Goal: Communication & Community: Answer question/provide support

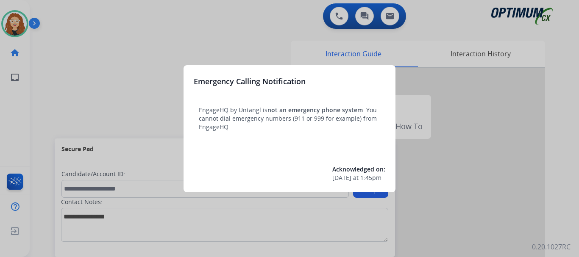
click at [132, 44] on div at bounding box center [289, 128] width 579 height 257
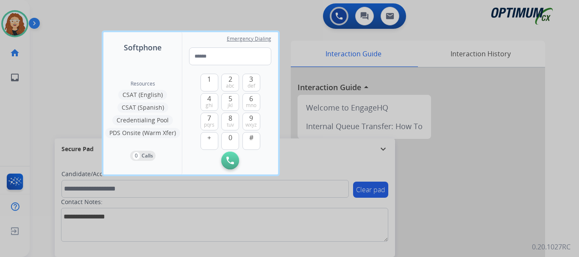
click at [82, 34] on div at bounding box center [289, 128] width 579 height 257
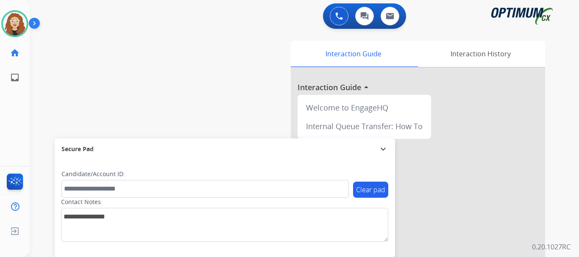
click at [55, 81] on div "swap_horiz Break voice bridge close_fullscreen Connect 3-Way Call merge_type Se…" at bounding box center [294, 207] width 529 height 353
click at [57, 81] on div "swap_horiz Break voice bridge close_fullscreen Connect 3-Way Call merge_type Se…" at bounding box center [294, 207] width 529 height 353
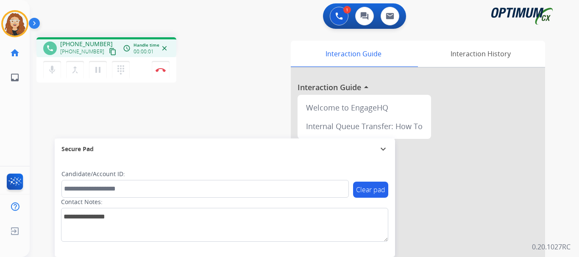
drag, startPoint x: 66, startPoint y: 42, endPoint x: 100, endPoint y: 44, distance: 33.5
click at [100, 44] on span "[PHONE_NUMBER]" at bounding box center [86, 44] width 53 height 8
copy span "6149666091"
click at [164, 69] on img at bounding box center [161, 70] width 10 height 4
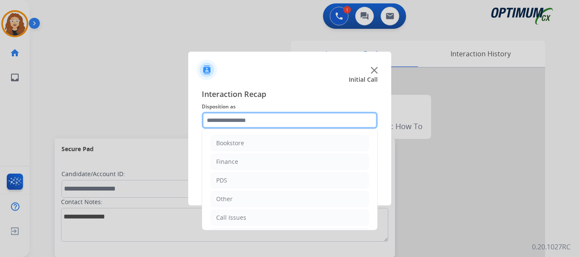
click at [257, 119] on input "text" at bounding box center [290, 120] width 176 height 17
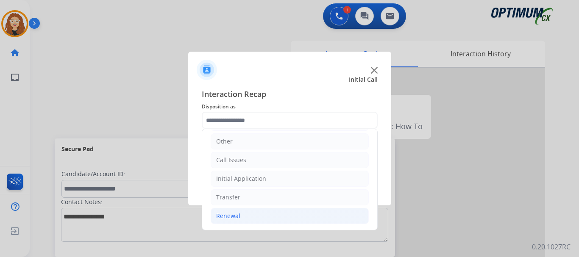
click at [282, 215] on li "Renewal" at bounding box center [290, 216] width 158 height 16
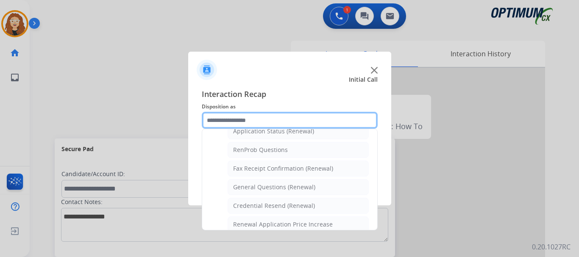
scroll to position [210, 0]
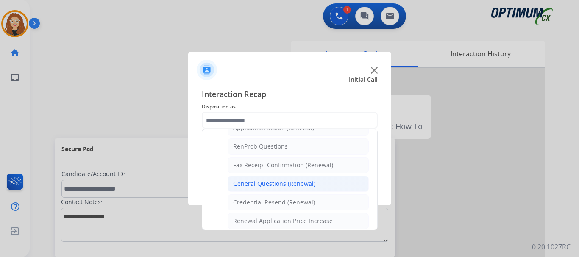
click at [318, 183] on li "General Questions (Renewal)" at bounding box center [298, 184] width 141 height 16
type input "**********"
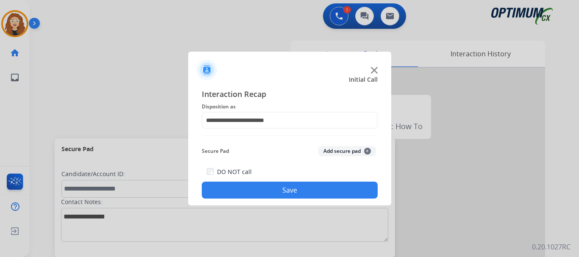
click at [317, 186] on button "Save" at bounding box center [290, 190] width 176 height 17
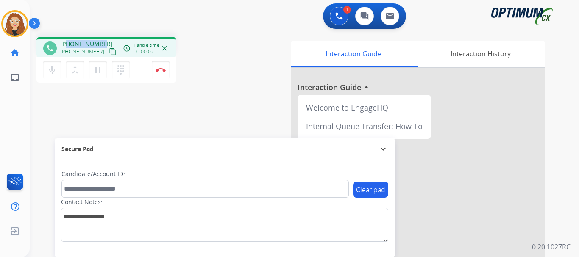
drag, startPoint x: 67, startPoint y: 44, endPoint x: 104, endPoint y: 42, distance: 36.5
click at [104, 42] on div "[PHONE_NUMBER] [PHONE_NUMBER] content_copy" at bounding box center [89, 48] width 58 height 17
copy span "9789428298"
click at [164, 72] on button "Disconnect" at bounding box center [161, 70] width 18 height 18
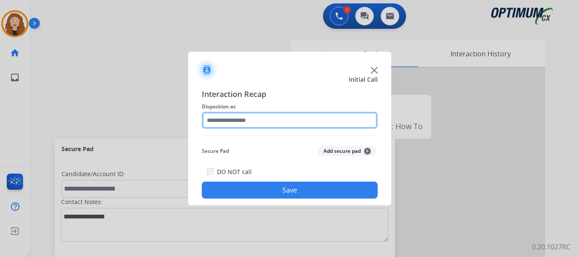
click at [242, 122] on input "text" at bounding box center [290, 120] width 176 height 17
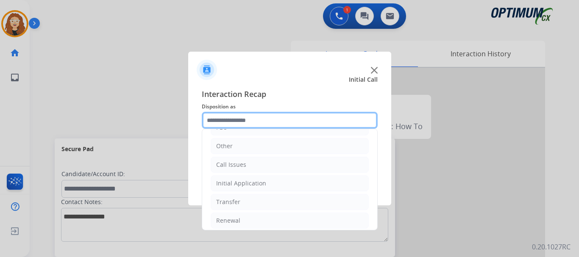
scroll to position [58, 0]
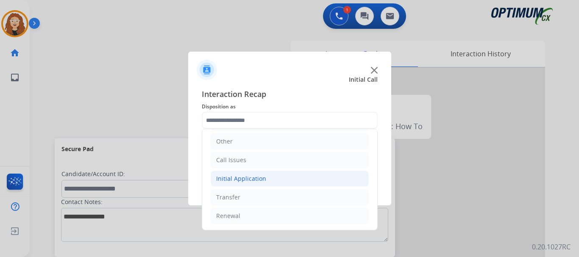
click at [247, 181] on div "Initial Application" at bounding box center [241, 179] width 50 height 8
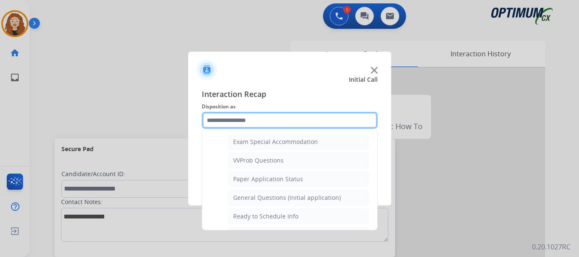
scroll to position [447, 0]
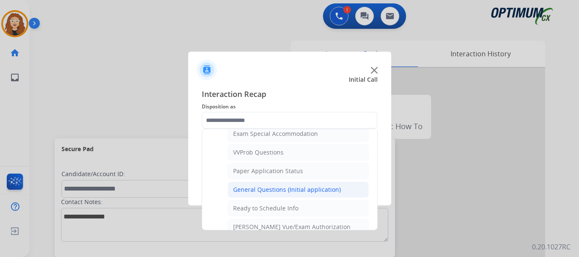
click at [320, 192] on div "General Questions (Initial application)" at bounding box center [287, 190] width 108 height 8
type input "**********"
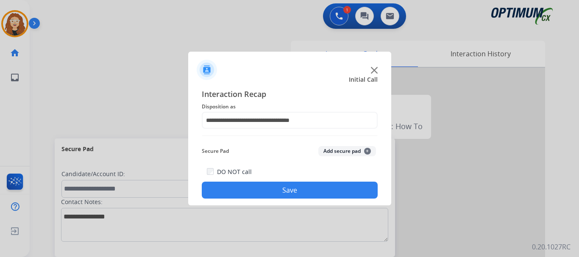
click at [317, 192] on button "Save" at bounding box center [290, 190] width 176 height 17
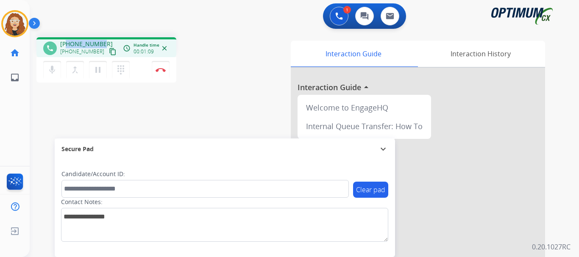
drag, startPoint x: 68, startPoint y: 41, endPoint x: 100, endPoint y: 41, distance: 31.4
click at [105, 40] on div "[PHONE_NUMBER] [PHONE_NUMBER] content_copy" at bounding box center [89, 48] width 58 height 17
copy span "7876755868"
click at [163, 70] on img at bounding box center [161, 70] width 10 height 4
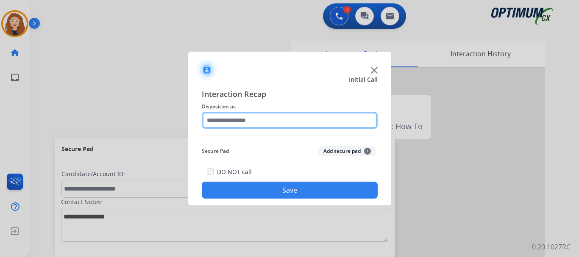
click at [242, 120] on input "text" at bounding box center [290, 120] width 176 height 17
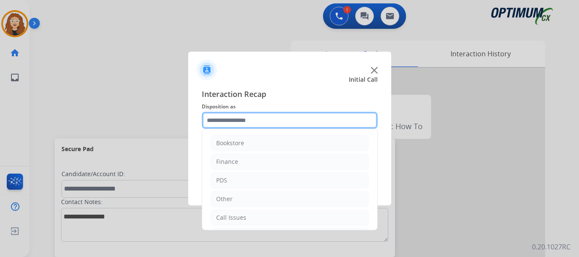
scroll to position [58, 0]
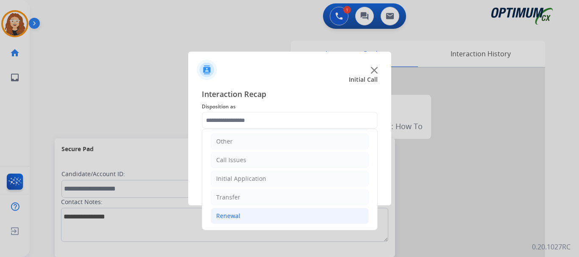
drag, startPoint x: 267, startPoint y: 219, endPoint x: 298, endPoint y: 216, distance: 30.6
click at [270, 219] on li "Renewal" at bounding box center [290, 216] width 158 height 16
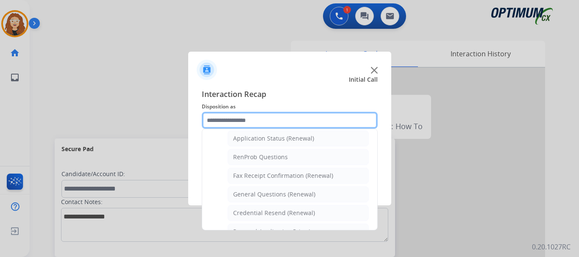
scroll to position [209, 0]
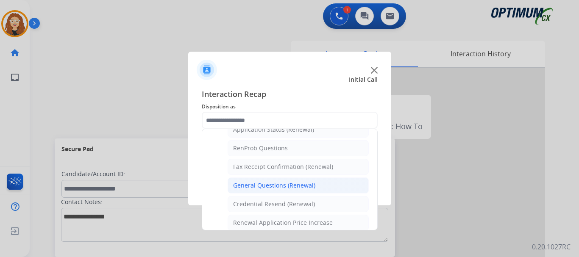
click at [310, 184] on div "General Questions (Renewal)" at bounding box center [274, 185] width 82 height 8
type input "**********"
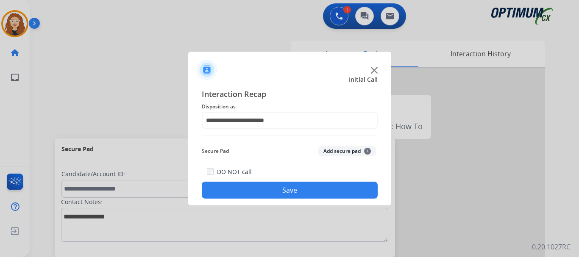
drag, startPoint x: 299, startPoint y: 185, endPoint x: 299, endPoint y: 181, distance: 4.7
click at [299, 182] on div "DO NOT call Save" at bounding box center [290, 183] width 176 height 32
click at [274, 187] on button "Save" at bounding box center [290, 190] width 176 height 17
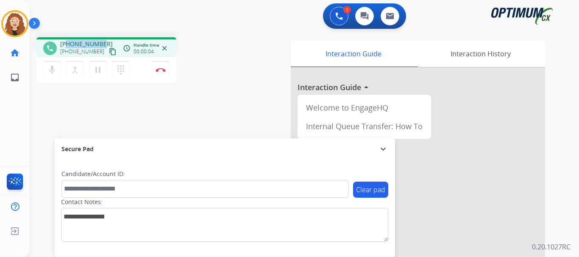
drag, startPoint x: 66, startPoint y: 44, endPoint x: 102, endPoint y: 43, distance: 36.0
click at [102, 43] on div "[PHONE_NUMBER] [PHONE_NUMBER] content_copy" at bounding box center [89, 48] width 58 height 17
copy span "8706173491"
click at [162, 72] on button "Disconnect" at bounding box center [161, 70] width 18 height 18
click at [161, 70] on img at bounding box center [161, 70] width 10 height 4
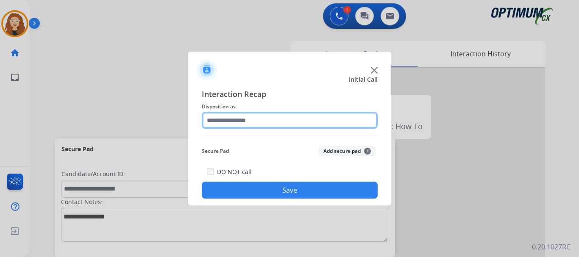
click at [236, 121] on input "text" at bounding box center [290, 120] width 176 height 17
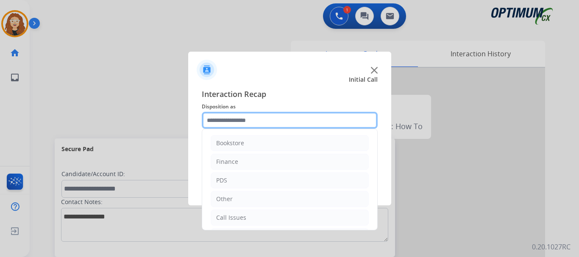
scroll to position [58, 0]
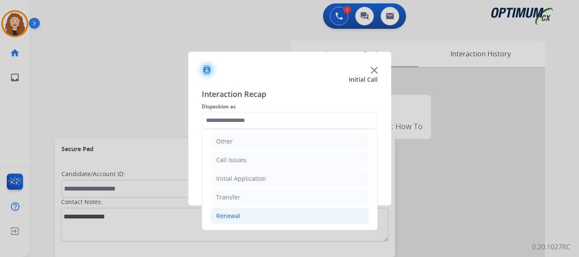
click at [273, 215] on li "Renewal" at bounding box center [290, 216] width 158 height 16
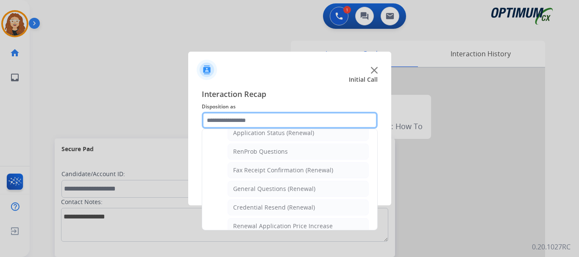
scroll to position [212, 0]
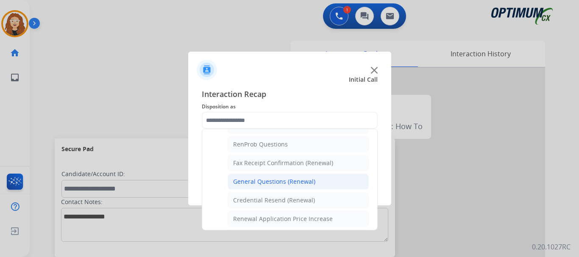
click at [325, 181] on li "General Questions (Renewal)" at bounding box center [298, 182] width 141 height 16
type input "**********"
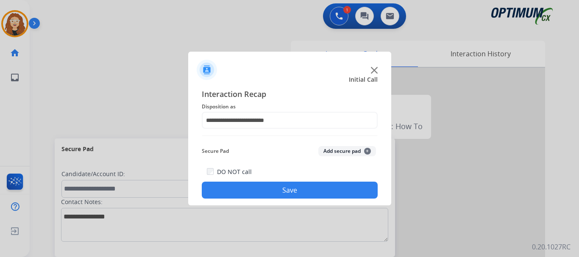
click at [311, 189] on button "Save" at bounding box center [290, 190] width 176 height 17
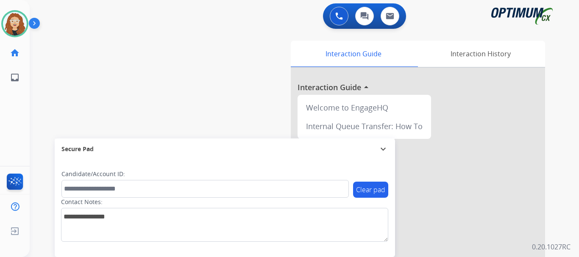
click at [56, 89] on div "swap_horiz Break voice bridge close_fullscreen Connect 3-Way Call merge_type Se…" at bounding box center [294, 207] width 529 height 353
click at [55, 96] on div "swap_horiz Break voice bridge close_fullscreen Connect 3-Way Call merge_type Se…" at bounding box center [294, 207] width 529 height 353
click at [144, 50] on div "swap_horiz Break voice bridge close_fullscreen Connect 3-Way Call merge_type Se…" at bounding box center [294, 207] width 529 height 353
click at [58, 57] on div "swap_horiz Break voice bridge close_fullscreen Connect 3-Way Call merge_type Se…" at bounding box center [294, 207] width 529 height 353
click at [16, 25] on img at bounding box center [15, 24] width 24 height 24
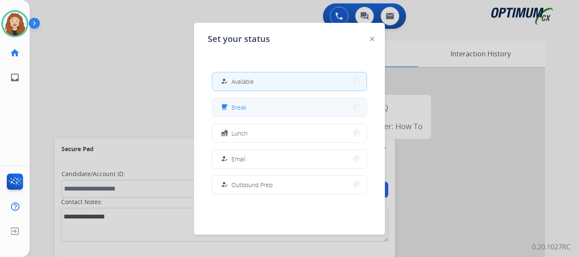
click at [267, 106] on button "free_breakfast Break" at bounding box center [289, 107] width 154 height 18
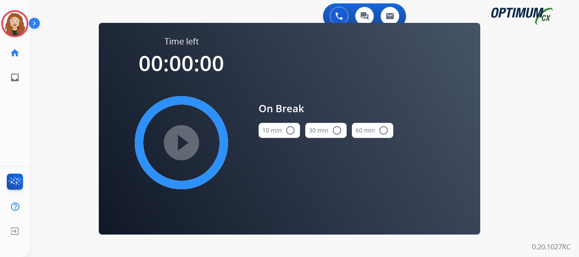
click at [292, 130] on mat-icon "radio_button_unchecked" at bounding box center [290, 130] width 10 height 10
click at [181, 141] on mat-icon "play_circle_filled" at bounding box center [181, 143] width 10 height 10
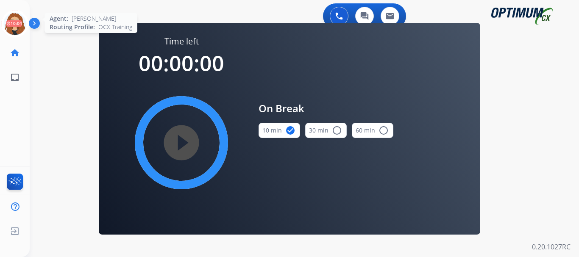
click at [7, 28] on icon at bounding box center [15, 24] width 28 height 28
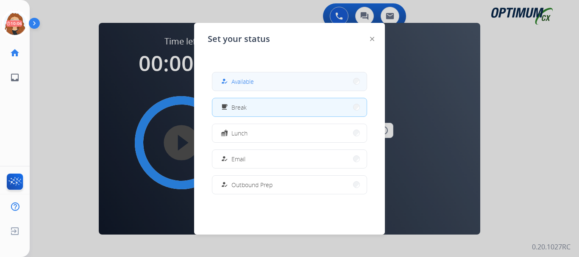
click at [245, 79] on span "Available" at bounding box center [242, 81] width 22 height 9
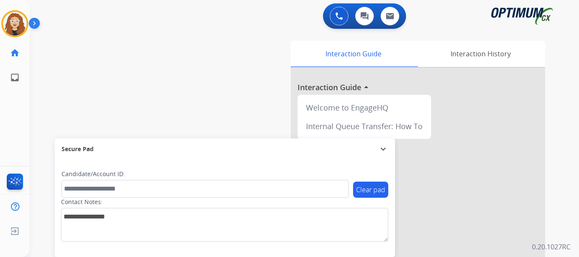
click at [53, 96] on div "swap_horiz Break voice bridge close_fullscreen Connect 3-Way Call merge_type Se…" at bounding box center [294, 207] width 529 height 353
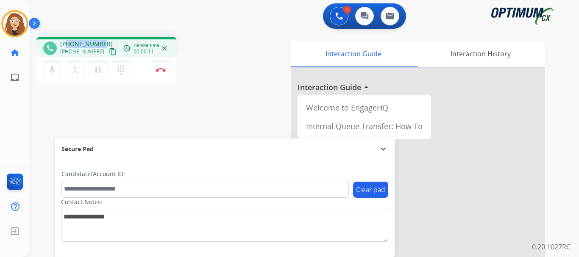
drag, startPoint x: 68, startPoint y: 44, endPoint x: 101, endPoint y: 40, distance: 33.3
click at [101, 40] on div "[PHONE_NUMBER] [PHONE_NUMBER] content_copy" at bounding box center [89, 48] width 58 height 17
copy span "2409901551"
click at [162, 72] on button "Disconnect" at bounding box center [161, 70] width 18 height 18
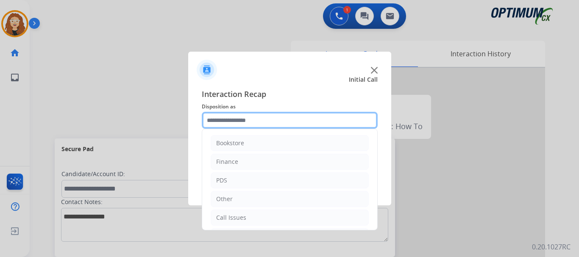
click at [250, 121] on input "text" at bounding box center [290, 120] width 176 height 17
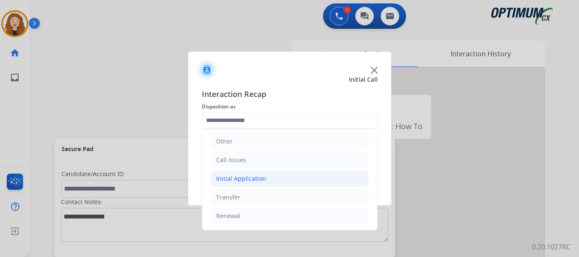
click at [260, 178] on div "Initial Application" at bounding box center [241, 179] width 50 height 8
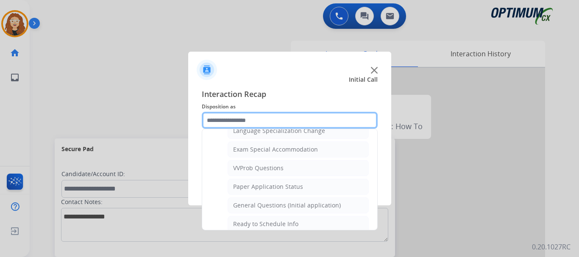
scroll to position [439, 0]
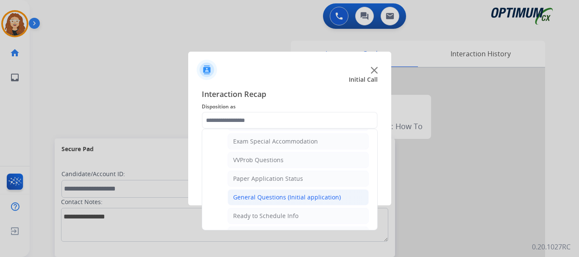
click at [336, 196] on div "General Questions (Initial application)" at bounding box center [287, 197] width 108 height 8
type input "**********"
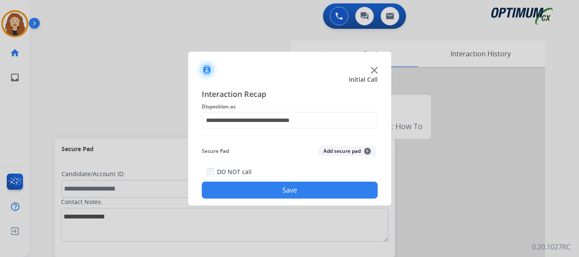
click at [326, 191] on button "Save" at bounding box center [290, 190] width 176 height 17
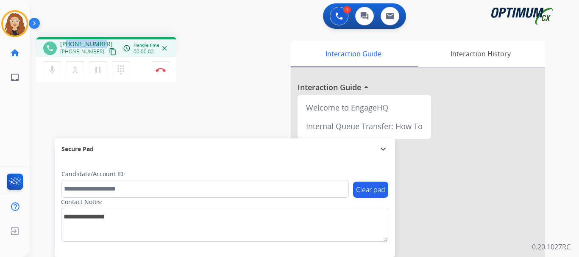
drag, startPoint x: 70, startPoint y: 42, endPoint x: 104, endPoint y: 37, distance: 34.6
click at [104, 37] on div "phone [PHONE_NUMBER] [PHONE_NUMBER] content_copy access_time Call metrics Queue…" at bounding box center [106, 47] width 140 height 20
copy span "4404709719"
click at [161, 72] on img at bounding box center [161, 70] width 10 height 4
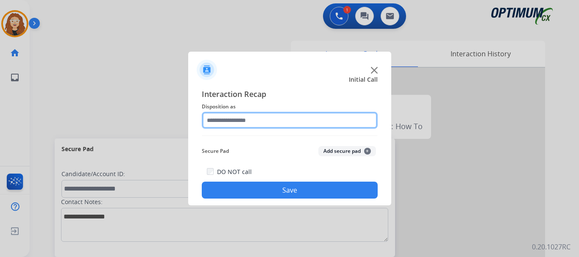
click at [257, 119] on input "text" at bounding box center [290, 120] width 176 height 17
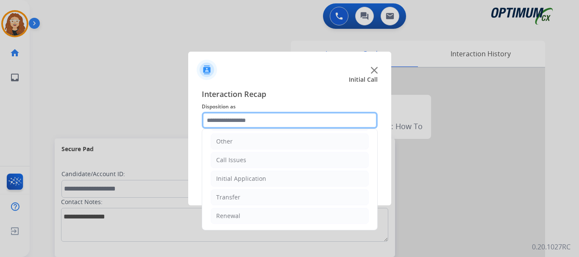
scroll to position [0, 0]
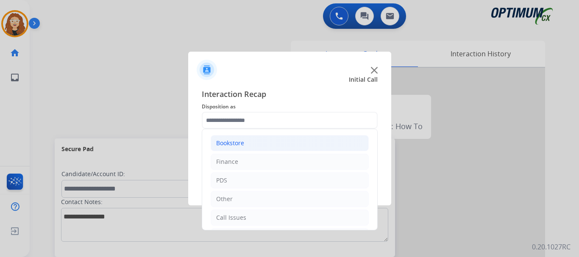
click at [246, 140] on li "Bookstore" at bounding box center [290, 143] width 158 height 16
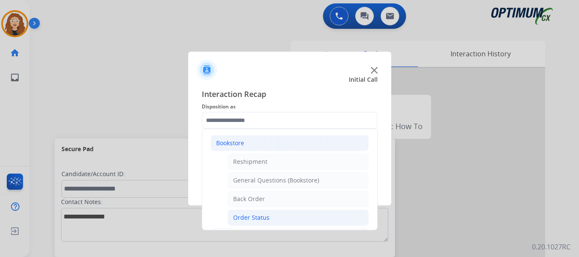
click at [268, 217] on li "Order Status" at bounding box center [298, 218] width 141 height 16
type input "**********"
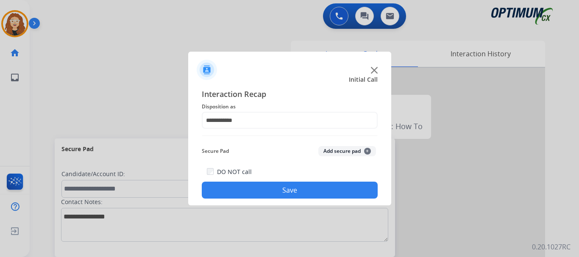
click at [283, 192] on button "Save" at bounding box center [290, 190] width 176 height 17
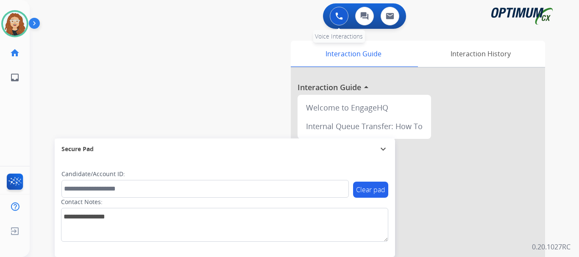
click at [335, 18] on img at bounding box center [339, 16] width 8 height 8
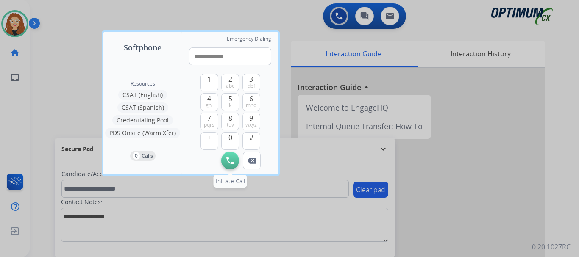
type input "**********"
click at [228, 161] on img at bounding box center [230, 161] width 8 height 8
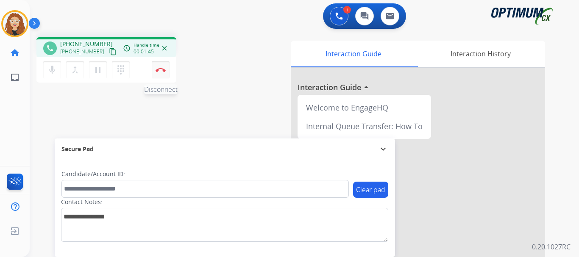
click at [161, 72] on button "Disconnect" at bounding box center [161, 70] width 18 height 18
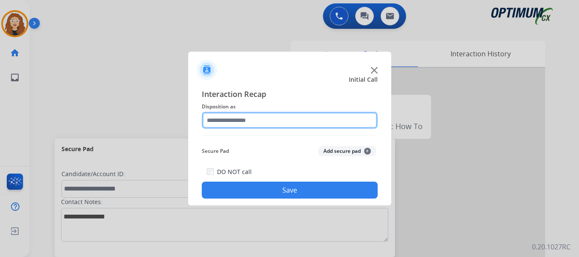
click at [244, 118] on input "text" at bounding box center [290, 120] width 176 height 17
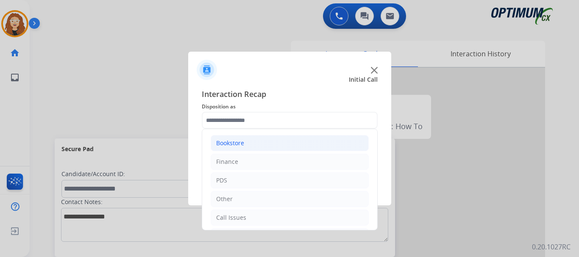
click at [275, 142] on li "Bookstore" at bounding box center [290, 143] width 158 height 16
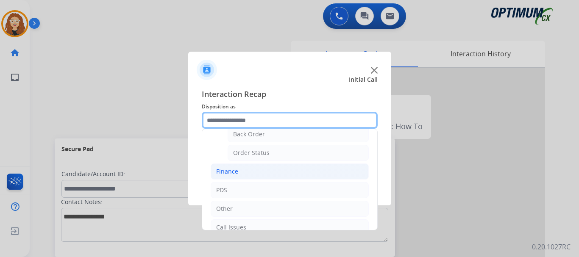
scroll to position [64, 0]
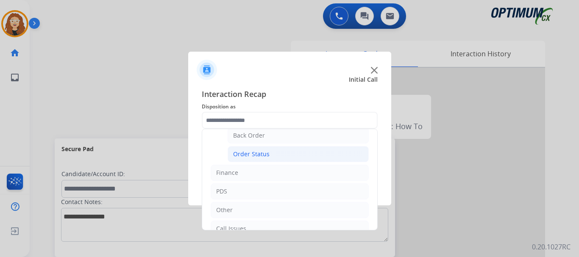
click at [275, 156] on li "Order Status" at bounding box center [298, 154] width 141 height 16
type input "**********"
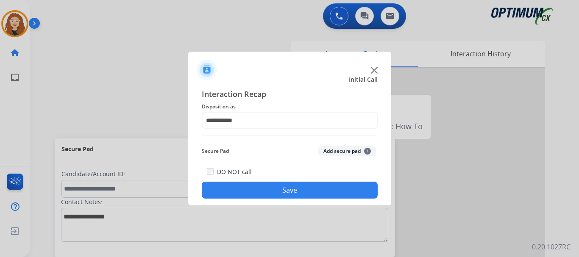
click at [276, 192] on button "Save" at bounding box center [290, 190] width 176 height 17
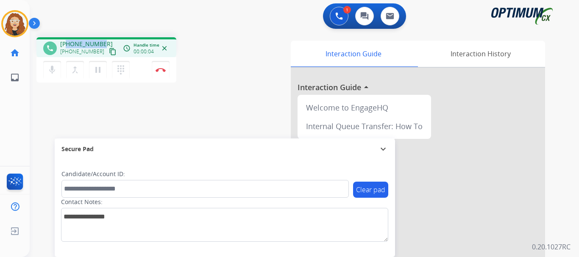
drag, startPoint x: 68, startPoint y: 43, endPoint x: 100, endPoint y: 41, distance: 32.3
click at [101, 42] on div "[PHONE_NUMBER] [PHONE_NUMBER] content_copy" at bounding box center [89, 48] width 58 height 17
copy span "3122410785"
click at [160, 67] on button "Disconnect" at bounding box center [161, 70] width 18 height 18
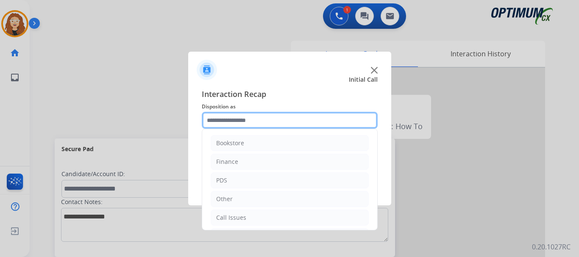
drag, startPoint x: 245, startPoint y: 122, endPoint x: 251, endPoint y: 123, distance: 5.6
click at [245, 122] on input "text" at bounding box center [290, 120] width 176 height 17
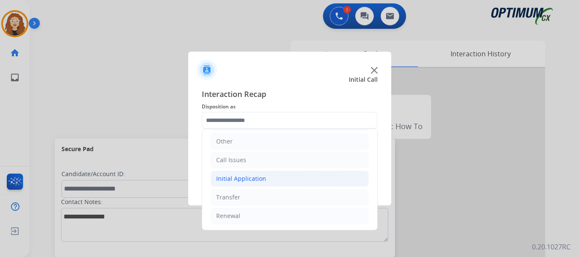
click at [260, 175] on div "Initial Application" at bounding box center [241, 179] width 50 height 8
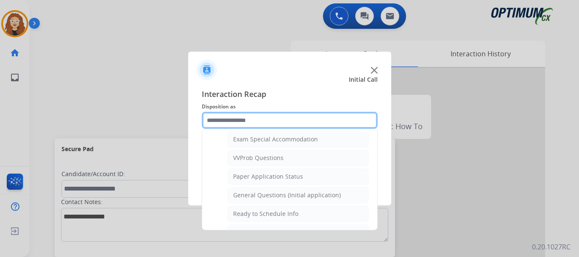
scroll to position [444, 0]
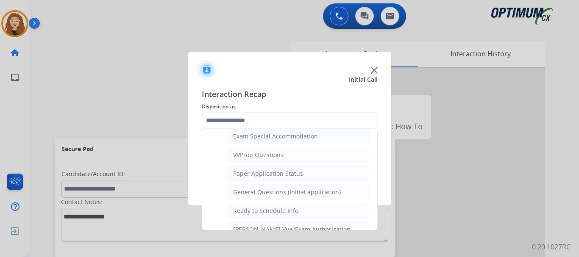
click at [321, 192] on div "General Questions (Initial application)" at bounding box center [287, 192] width 108 height 8
type input "**********"
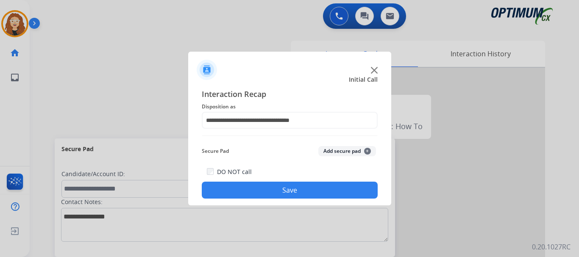
click at [317, 194] on button "Save" at bounding box center [290, 190] width 176 height 17
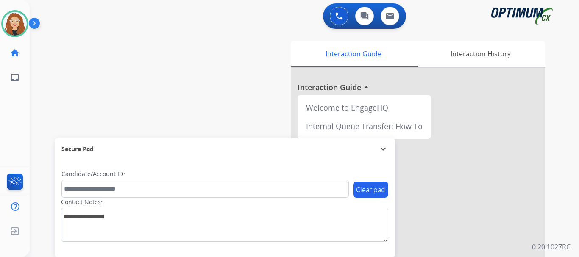
click at [44, 72] on div "swap_horiz Break voice bridge close_fullscreen Connect 3-Way Call merge_type Se…" at bounding box center [294, 207] width 529 height 353
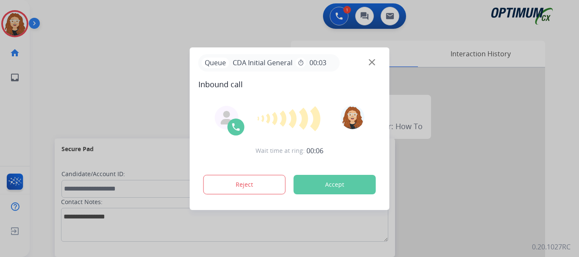
click at [54, 107] on div at bounding box center [289, 128] width 579 height 257
click at [49, 87] on div at bounding box center [289, 128] width 579 height 257
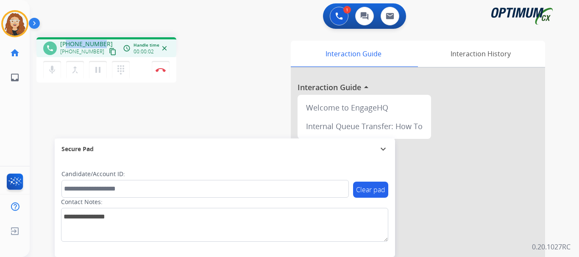
drag, startPoint x: 68, startPoint y: 44, endPoint x: 102, endPoint y: 43, distance: 33.9
click at [102, 43] on div "[PHONE_NUMBER] [PHONE_NUMBER] content_copy" at bounding box center [89, 48] width 58 height 17
copy span "9787101331"
click at [161, 69] on img at bounding box center [161, 70] width 10 height 4
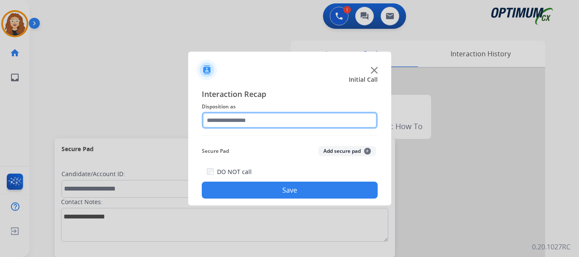
click at [236, 119] on input "text" at bounding box center [290, 120] width 176 height 17
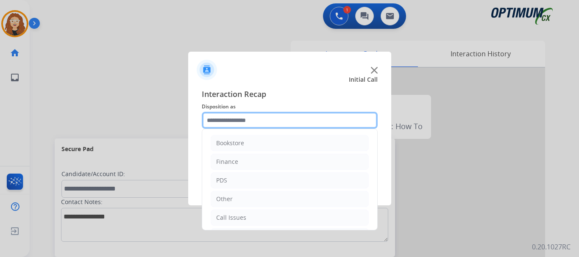
scroll to position [58, 0]
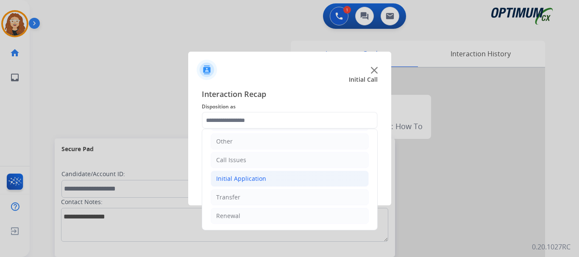
click at [254, 178] on div "Initial Application" at bounding box center [241, 179] width 50 height 8
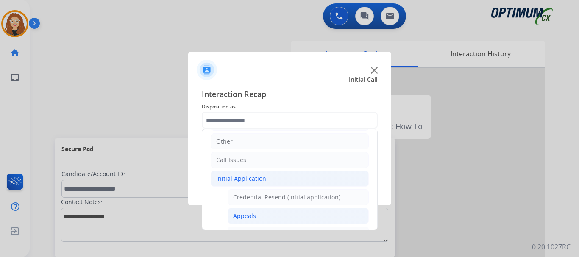
click at [238, 220] on div "Appeals" at bounding box center [244, 216] width 23 height 8
type input "*******"
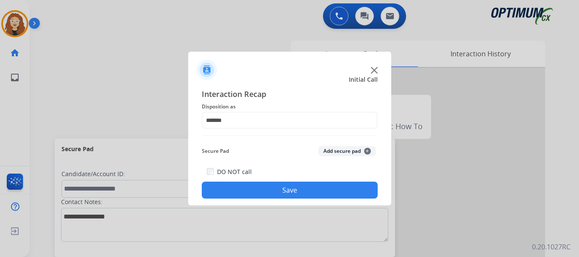
click at [263, 189] on button "Save" at bounding box center [290, 190] width 176 height 17
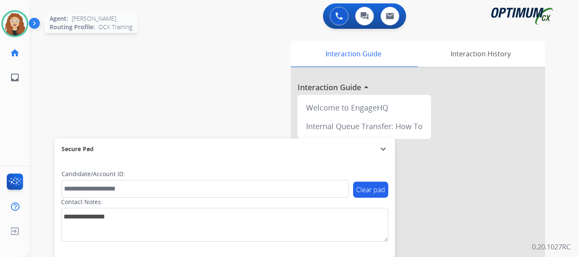
click at [21, 24] on img at bounding box center [15, 24] width 24 height 24
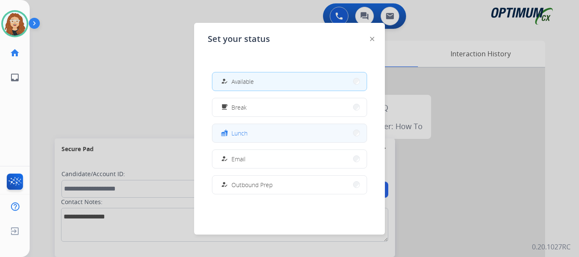
click at [279, 131] on button "fastfood Lunch" at bounding box center [289, 133] width 154 height 18
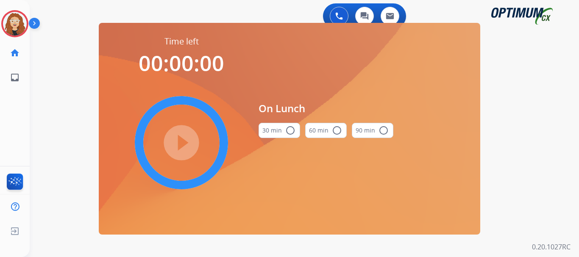
click at [288, 133] on mat-icon "radio_button_unchecked" at bounding box center [290, 130] width 10 height 10
click at [184, 144] on mat-icon "play_circle_filled" at bounding box center [181, 143] width 10 height 10
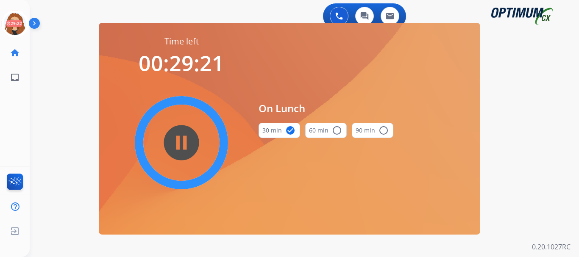
click at [62, 124] on div "0 Voice Interactions 0 Chat Interactions 0 Email Interactions swap_horiz Break …" at bounding box center [304, 128] width 549 height 257
click at [35, 138] on div "0 Voice Interactions 0 Chat Interactions 0 Email Interactions swap_horiz Break …" at bounding box center [304, 128] width 549 height 257
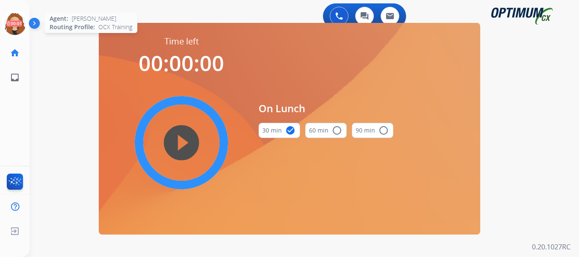
click at [16, 27] on icon at bounding box center [15, 24] width 28 height 28
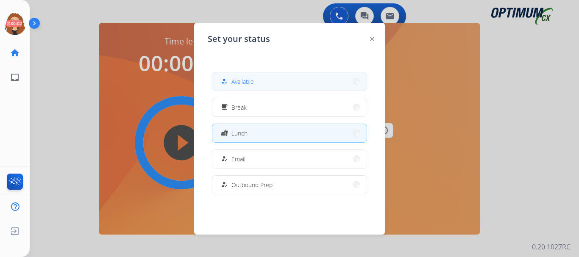
click at [275, 85] on button "how_to_reg Available" at bounding box center [289, 81] width 154 height 18
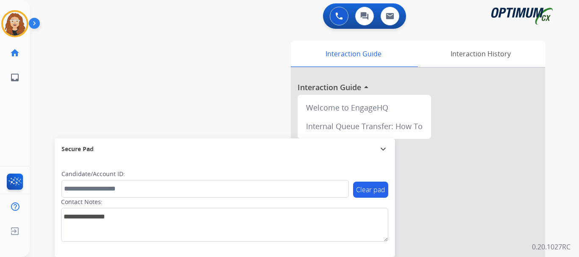
click at [49, 100] on div "swap_horiz Break voice bridge close_fullscreen Connect 3-Way Call merge_type Se…" at bounding box center [294, 207] width 529 height 353
click at [64, 52] on div "swap_horiz Break voice bridge close_fullscreen Connect 3-Way Call merge_type Se…" at bounding box center [294, 207] width 529 height 353
click at [56, 89] on div "swap_horiz Break voice bridge close_fullscreen Connect 3-Way Call merge_type Se…" at bounding box center [294, 207] width 529 height 353
click at [57, 112] on div "swap_horiz Break voice bridge close_fullscreen Connect 3-Way Call merge_type Se…" at bounding box center [294, 207] width 529 height 353
click at [46, 91] on div "swap_horiz Break voice bridge close_fullscreen Connect 3-Way Call merge_type Se…" at bounding box center [294, 207] width 529 height 353
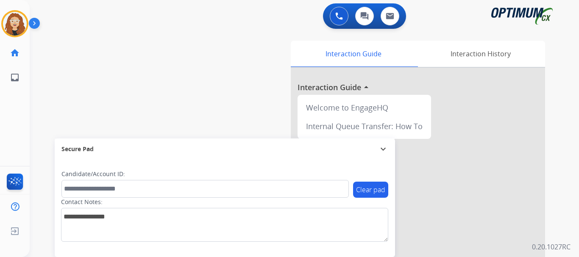
click at [180, 47] on div "swap_horiz Break voice bridge close_fullscreen Connect 3-Way Call merge_type Se…" at bounding box center [294, 207] width 529 height 353
click at [48, 75] on div "swap_horiz Break voice bridge close_fullscreen Connect 3-Way Call merge_type Se…" at bounding box center [294, 207] width 529 height 353
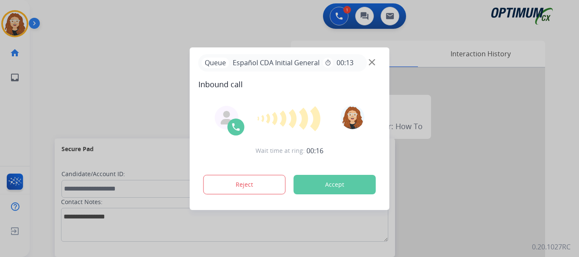
click at [234, 66] on span "Español CDA Initial General" at bounding box center [276, 63] width 94 height 10
click at [184, 79] on div at bounding box center [289, 128] width 579 height 257
click at [214, 65] on div "Queue Español CDA Initial General timer 00:13" at bounding box center [282, 62] width 169 height 17
drag, startPoint x: 214, startPoint y: 63, endPoint x: 339, endPoint y: 187, distance: 175.6
click at [214, 63] on p "Queue" at bounding box center [216, 63] width 28 height 11
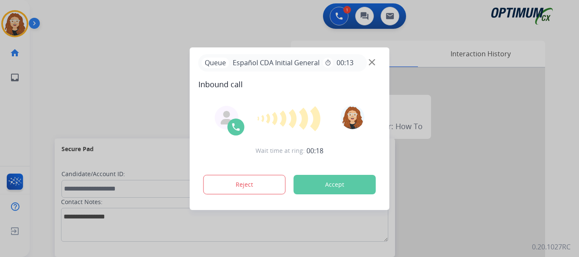
click at [219, 53] on div "Queue Español CDA Initial General timer 00:13 Inbound call Wait time at ring: 0…" at bounding box center [290, 128] width 200 height 163
click at [261, 47] on div "Queue Español CDA Initial General timer 00:13 Inbound call Wait time at ring: 0…" at bounding box center [290, 128] width 200 height 163
click at [335, 184] on button "Accept" at bounding box center [335, 184] width 82 height 19
click at [338, 188] on button "Accept" at bounding box center [335, 184] width 82 height 19
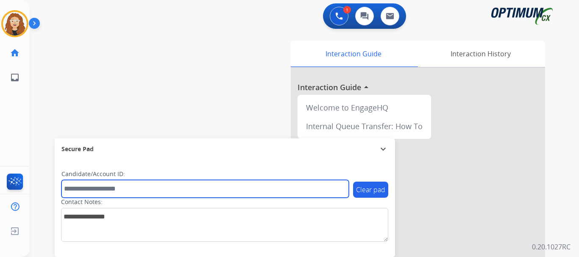
click at [336, 183] on input "text" at bounding box center [204, 189] width 287 height 18
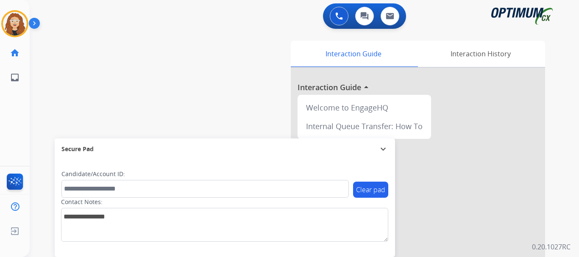
click at [220, 58] on div "swap_horiz Break voice bridge close_fullscreen Connect 3-Way Call merge_type Se…" at bounding box center [294, 207] width 529 height 353
click at [203, 68] on div "swap_horiz Break voice bridge close_fullscreen Connect 3-Way Call merge_type Se…" at bounding box center [294, 207] width 529 height 353
click at [203, 67] on div "swap_horiz Break voice bridge close_fullscreen Connect 3-Way Call merge_type Se…" at bounding box center [294, 207] width 529 height 353
click at [11, 22] on img at bounding box center [15, 24] width 24 height 24
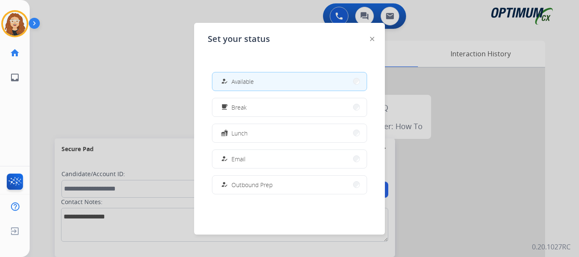
click at [136, 101] on div at bounding box center [289, 128] width 579 height 257
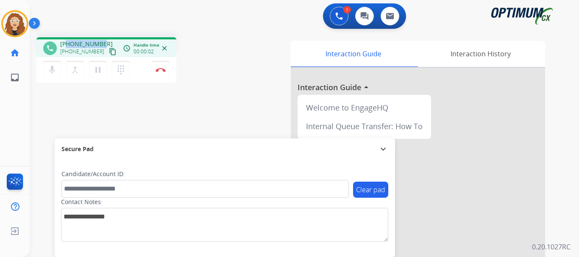
drag, startPoint x: 67, startPoint y: 43, endPoint x: 104, endPoint y: 41, distance: 36.9
click at [104, 41] on div "[PHONE_NUMBER] [PHONE_NUMBER] content_copy" at bounding box center [89, 48] width 58 height 17
copy span "4794623544"
click at [163, 71] on img at bounding box center [161, 70] width 10 height 4
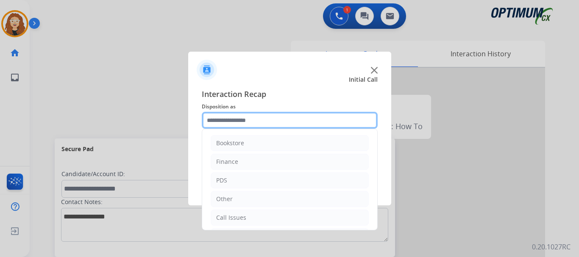
click at [234, 125] on input "text" at bounding box center [290, 120] width 176 height 17
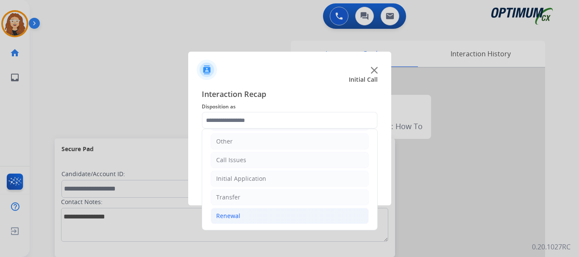
click at [256, 215] on li "Renewal" at bounding box center [290, 216] width 158 height 16
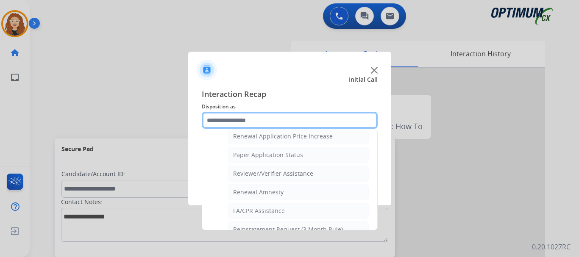
scroll to position [297, 0]
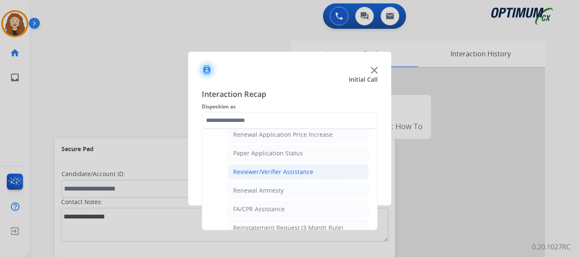
click at [300, 172] on div "Reviewer/Verifier Assistance" at bounding box center [273, 172] width 80 height 8
type input "**********"
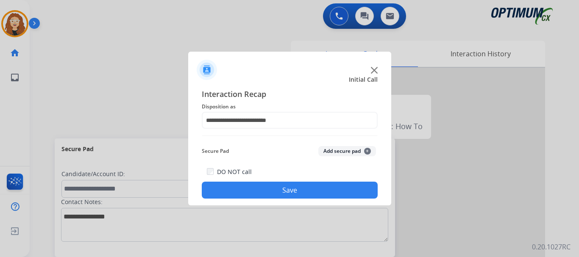
click at [300, 188] on button "Save" at bounding box center [290, 190] width 176 height 17
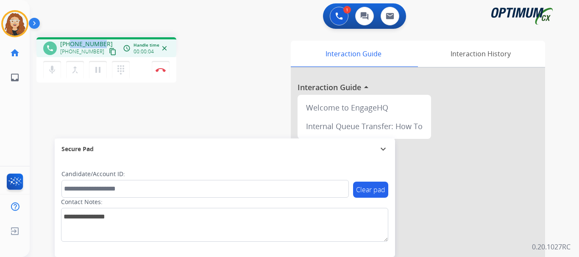
drag, startPoint x: 69, startPoint y: 43, endPoint x: 102, endPoint y: 44, distance: 33.1
click at [103, 42] on div "[PHONE_NUMBER] [PHONE_NUMBER] content_copy" at bounding box center [89, 48] width 58 height 17
copy span "215038966"
click at [161, 73] on button "Disconnect" at bounding box center [161, 70] width 18 height 18
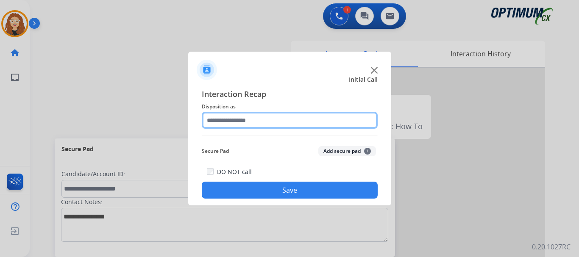
click at [230, 118] on input "text" at bounding box center [290, 120] width 176 height 17
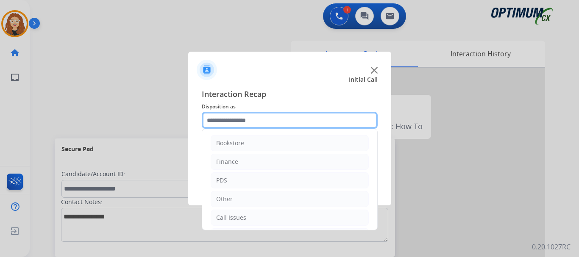
scroll to position [58, 0]
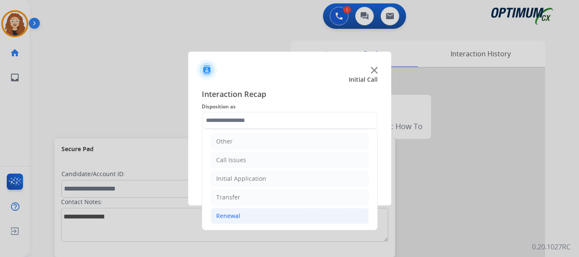
click at [249, 219] on li "Renewal" at bounding box center [290, 216] width 158 height 16
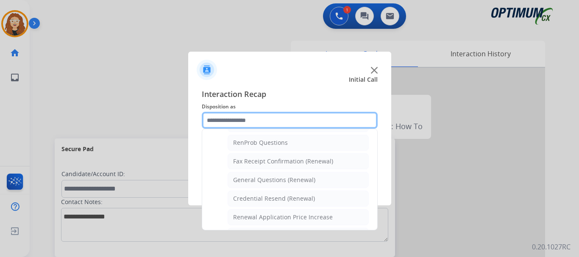
scroll to position [216, 0]
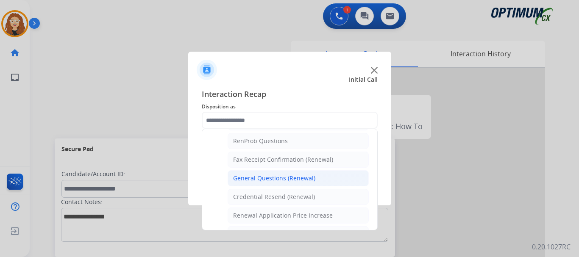
click at [301, 179] on div "General Questions (Renewal)" at bounding box center [274, 178] width 82 height 8
type input "**********"
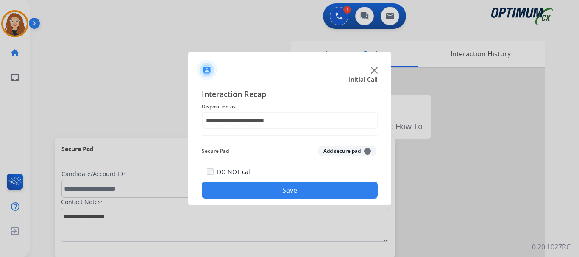
click at [292, 193] on button "Save" at bounding box center [290, 190] width 176 height 17
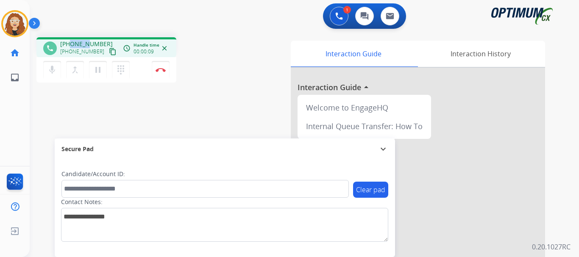
drag, startPoint x: 69, startPoint y: 43, endPoint x: 88, endPoint y: 42, distance: 18.7
click at [88, 42] on span "[PHONE_NUMBER]" at bounding box center [86, 44] width 53 height 8
drag, startPoint x: 78, startPoint y: 111, endPoint x: 83, endPoint y: 106, distance: 7.5
click at [80, 108] on div "phone [PHONE_NUMBER] [PHONE_NUMBER] content_copy access_time Call metrics Queue…" at bounding box center [294, 207] width 529 height 353
drag, startPoint x: 81, startPoint y: 43, endPoint x: 99, endPoint y: 43, distance: 18.2
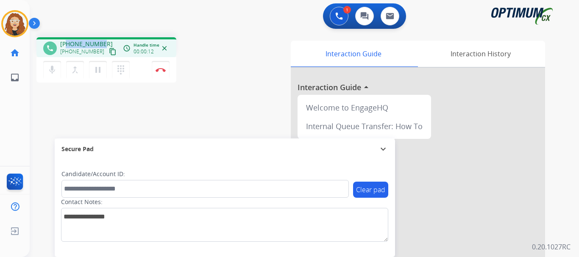
click at [102, 41] on div "[PHONE_NUMBER] [PHONE_NUMBER] content_copy" at bounding box center [89, 48] width 58 height 17
click at [162, 71] on img at bounding box center [161, 70] width 10 height 4
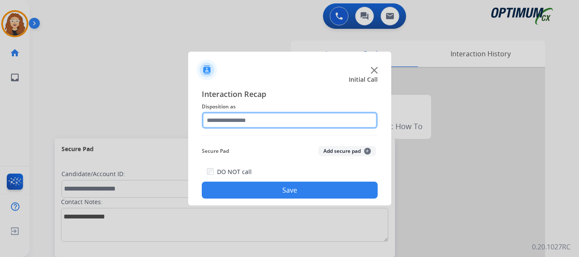
click at [242, 124] on input "text" at bounding box center [290, 120] width 176 height 17
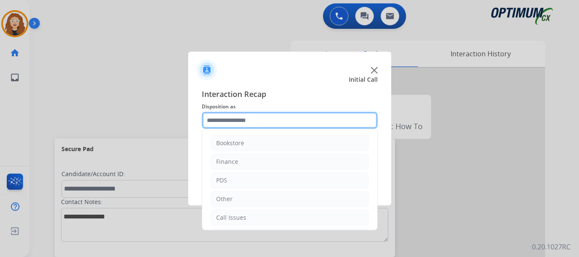
scroll to position [58, 0]
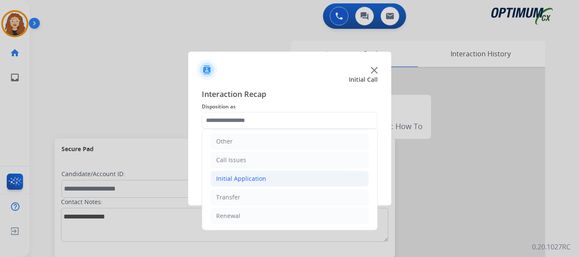
click at [256, 178] on div "Initial Application" at bounding box center [241, 179] width 50 height 8
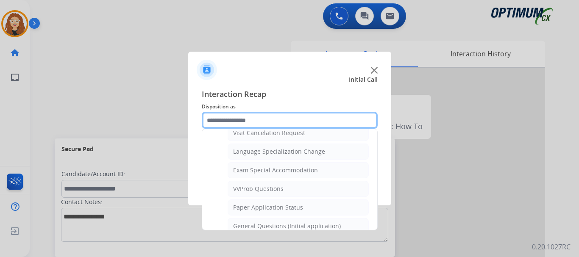
scroll to position [413, 0]
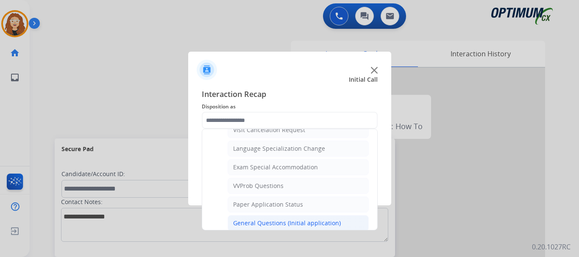
click at [324, 223] on div "General Questions (Initial application)" at bounding box center [287, 223] width 108 height 8
type input "**********"
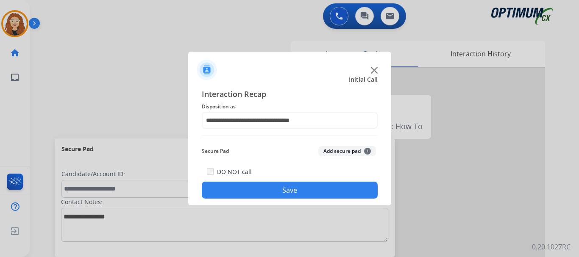
click at [300, 188] on button "Save" at bounding box center [290, 190] width 176 height 17
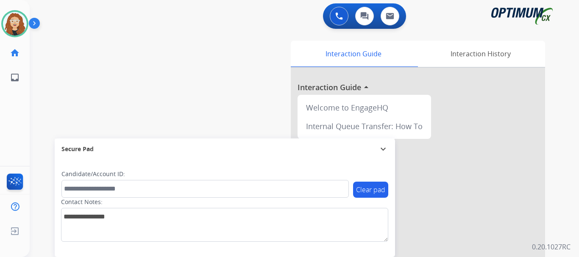
click at [68, 71] on div "swap_horiz Break voice bridge close_fullscreen Connect 3-Way Call merge_type Se…" at bounding box center [294, 207] width 529 height 353
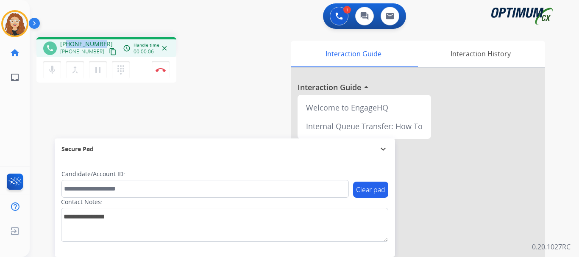
drag, startPoint x: 67, startPoint y: 44, endPoint x: 94, endPoint y: 42, distance: 27.6
click at [101, 43] on span "[PHONE_NUMBER]" at bounding box center [86, 44] width 53 height 8
click at [162, 71] on img at bounding box center [161, 70] width 10 height 4
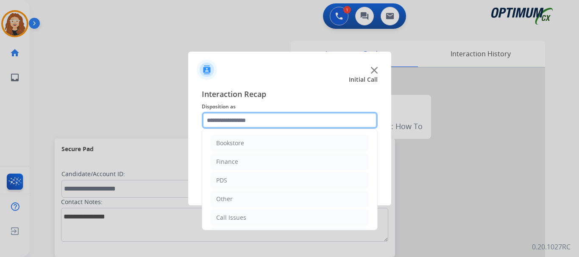
drag, startPoint x: 231, startPoint y: 117, endPoint x: 227, endPoint y: 113, distance: 5.7
click at [229, 116] on input "text" at bounding box center [290, 120] width 176 height 17
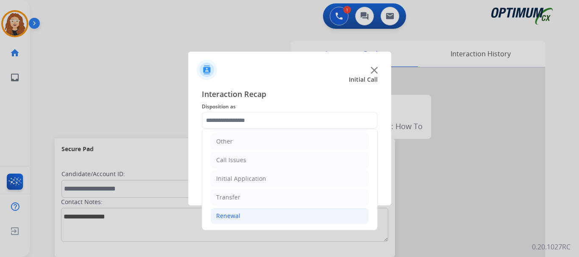
click at [271, 221] on li "Renewal" at bounding box center [290, 216] width 158 height 16
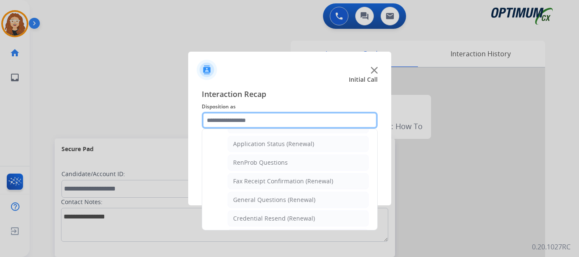
scroll to position [207, 0]
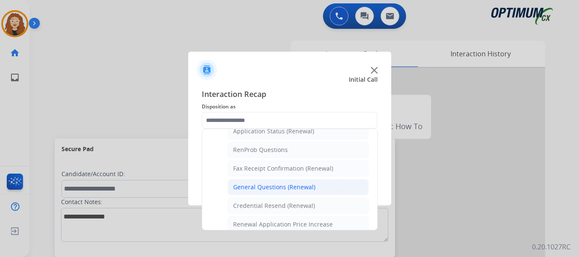
click at [308, 192] on div "General Questions (Renewal)" at bounding box center [274, 187] width 82 height 8
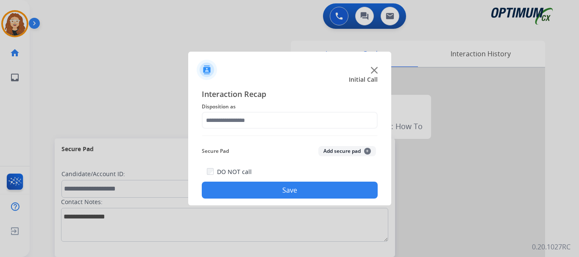
type input "**********"
click at [304, 190] on button "Save" at bounding box center [290, 190] width 176 height 17
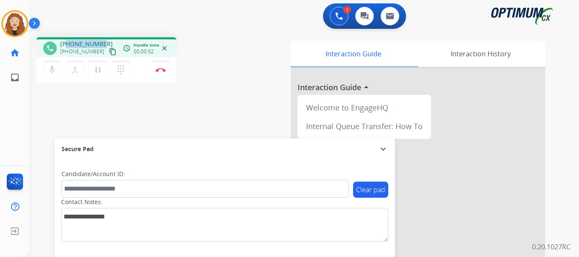
drag, startPoint x: 68, startPoint y: 43, endPoint x: 100, endPoint y: 42, distance: 32.7
click at [100, 42] on span "[PHONE_NUMBER]" at bounding box center [86, 44] width 53 height 8
click at [163, 73] on button "Disconnect" at bounding box center [161, 70] width 18 height 18
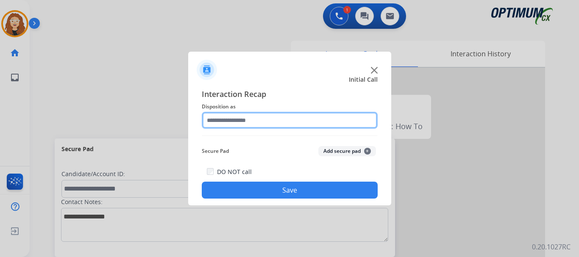
click at [261, 120] on input "text" at bounding box center [290, 120] width 176 height 17
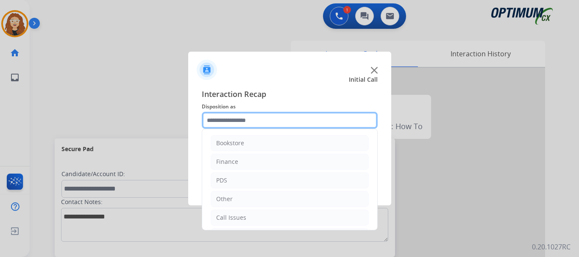
scroll to position [58, 0]
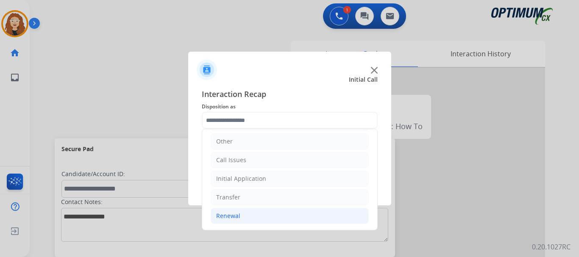
click at [250, 218] on li "Renewal" at bounding box center [290, 216] width 158 height 16
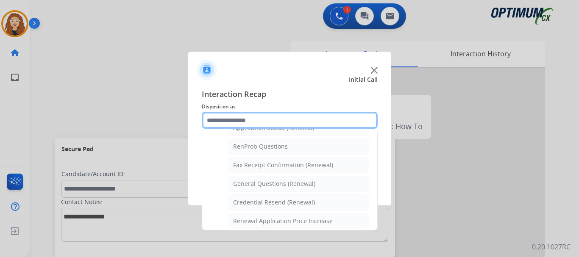
scroll to position [221, 0]
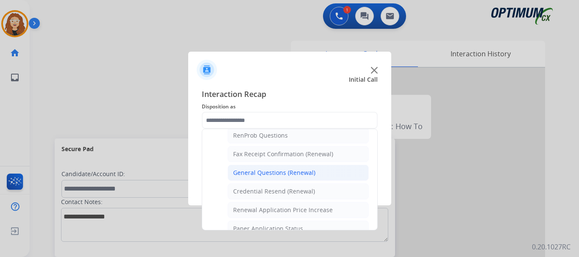
click at [301, 175] on div "General Questions (Renewal)" at bounding box center [274, 173] width 82 height 8
type input "**********"
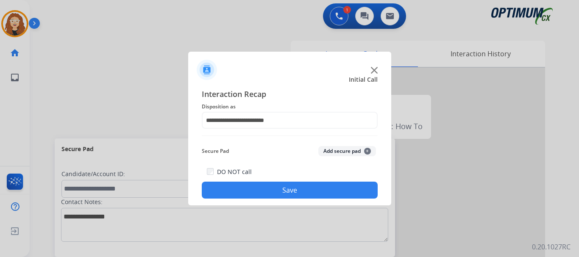
click at [290, 192] on button "Save" at bounding box center [290, 190] width 176 height 17
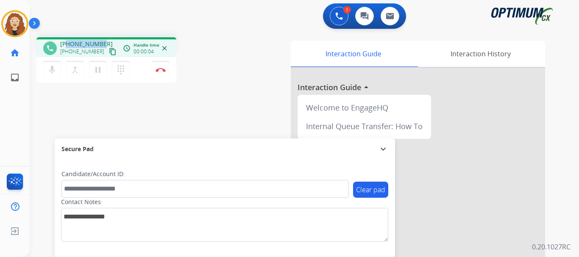
drag, startPoint x: 68, startPoint y: 44, endPoint x: 103, endPoint y: 42, distance: 34.8
click at [103, 42] on div "[PHONE_NUMBER] [PHONE_NUMBER] content_copy" at bounding box center [89, 48] width 58 height 17
click at [161, 71] on img at bounding box center [161, 70] width 10 height 4
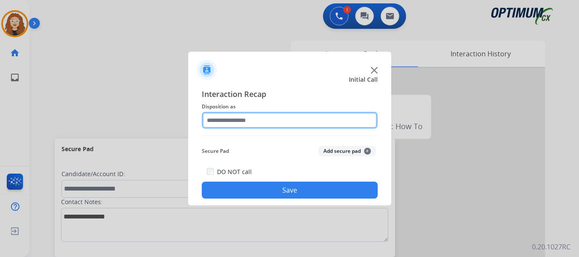
click at [252, 121] on input "text" at bounding box center [290, 120] width 176 height 17
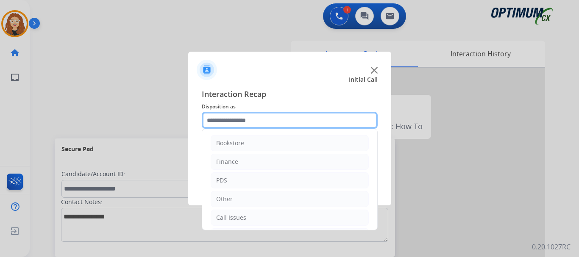
scroll to position [58, 0]
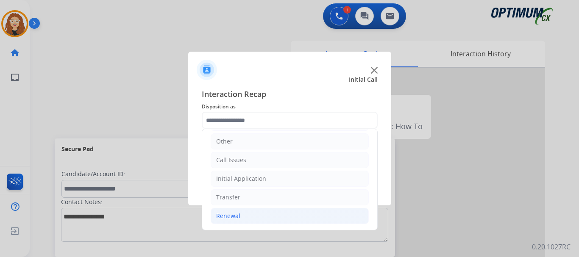
click at [256, 216] on li "Renewal" at bounding box center [290, 216] width 158 height 16
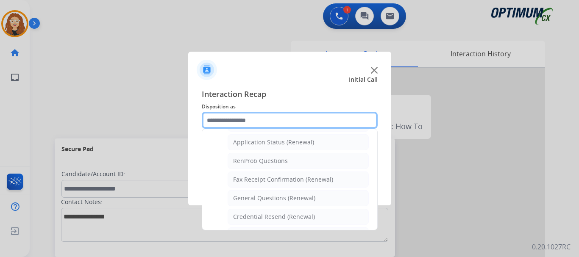
scroll to position [212, 0]
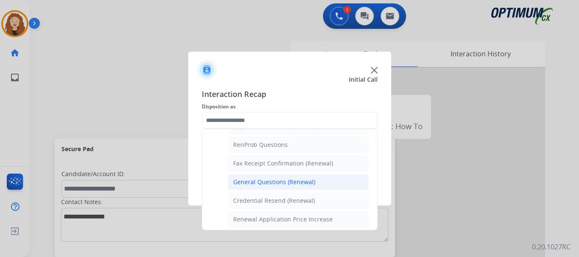
click at [303, 185] on div "General Questions (Renewal)" at bounding box center [274, 182] width 82 height 8
type input "**********"
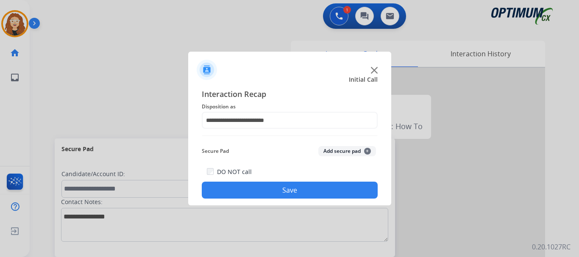
click at [302, 185] on button "Save" at bounding box center [290, 190] width 176 height 17
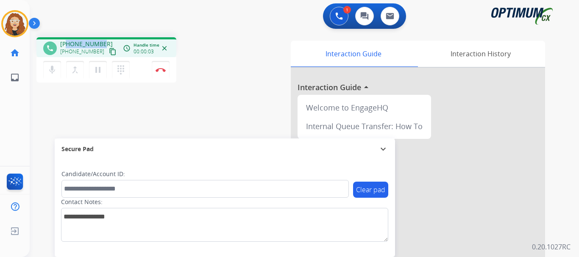
drag, startPoint x: 67, startPoint y: 44, endPoint x: 105, endPoint y: 39, distance: 38.0
click at [106, 39] on div "phone [PHONE_NUMBER] [PHONE_NUMBER] content_copy access_time Call metrics Queue…" at bounding box center [106, 47] width 140 height 20
click at [163, 70] on img at bounding box center [161, 70] width 10 height 4
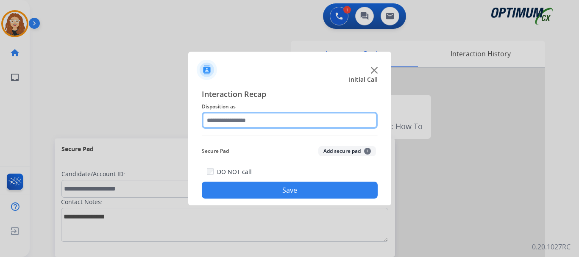
click at [220, 118] on input "text" at bounding box center [290, 120] width 176 height 17
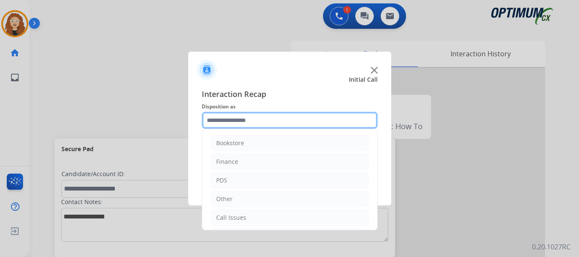
scroll to position [58, 0]
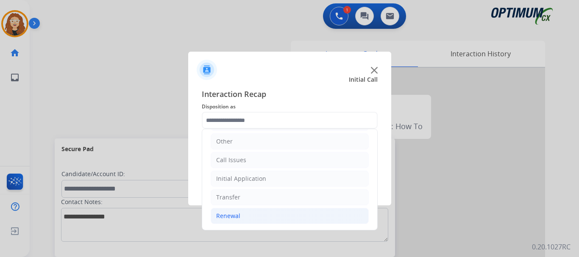
click at [250, 216] on li "Renewal" at bounding box center [290, 216] width 158 height 16
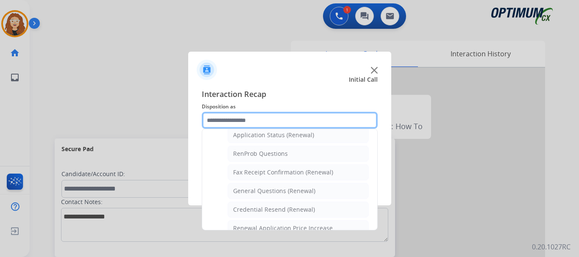
scroll to position [203, 0]
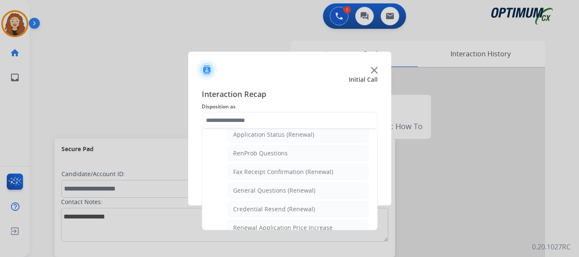
click at [324, 195] on li "General Questions (Renewal)" at bounding box center [298, 191] width 141 height 16
type input "**********"
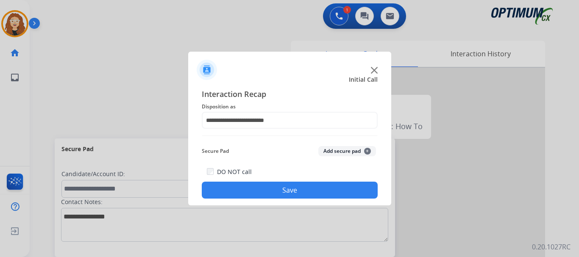
click at [314, 191] on button "Save" at bounding box center [290, 190] width 176 height 17
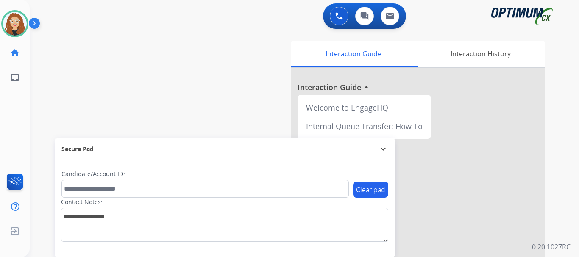
click at [48, 120] on div "swap_horiz Break voice bridge close_fullscreen Connect 3-Way Call merge_type Se…" at bounding box center [294, 207] width 529 height 353
click at [52, 66] on div "swap_horiz Break voice bridge close_fullscreen Connect 3-Way Call merge_type Se…" at bounding box center [294, 207] width 529 height 353
click at [19, 25] on img at bounding box center [15, 24] width 24 height 24
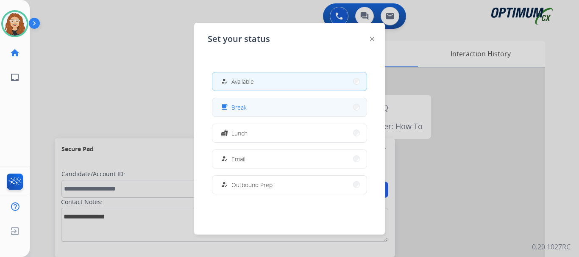
click at [290, 108] on button "free_breakfast Break" at bounding box center [289, 107] width 154 height 18
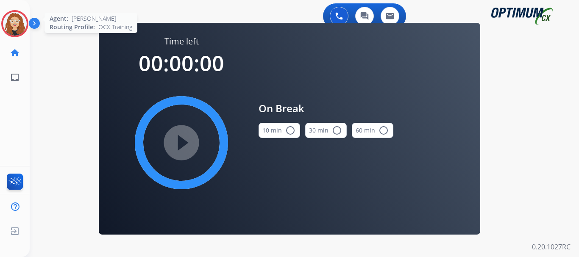
click at [7, 28] on img at bounding box center [15, 24] width 24 height 24
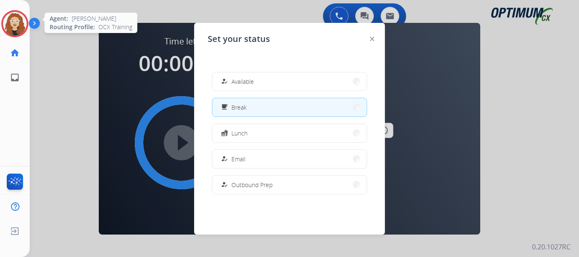
click at [14, 24] on img at bounding box center [15, 24] width 24 height 24
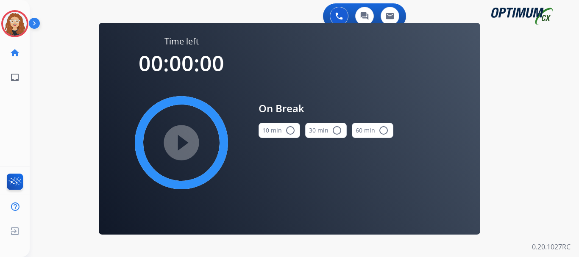
click at [295, 131] on button "10 min radio_button_unchecked" at bounding box center [280, 130] width 42 height 15
click at [181, 142] on mat-icon "play_circle_filled" at bounding box center [181, 143] width 10 height 10
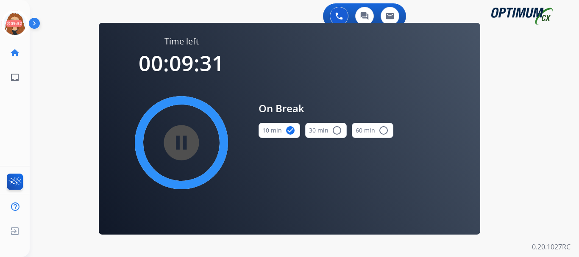
click at [49, 92] on div "0 Voice Interactions 0 Chat Interactions 0 Email Interactions swap_horiz Break …" at bounding box center [304, 128] width 549 height 257
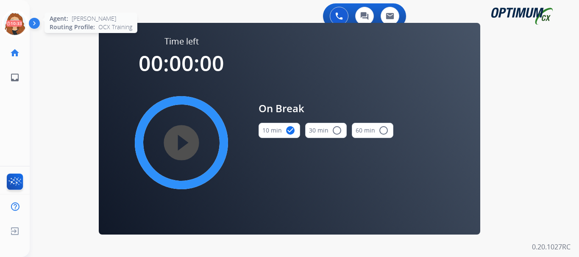
click at [14, 17] on icon at bounding box center [15, 24] width 28 height 28
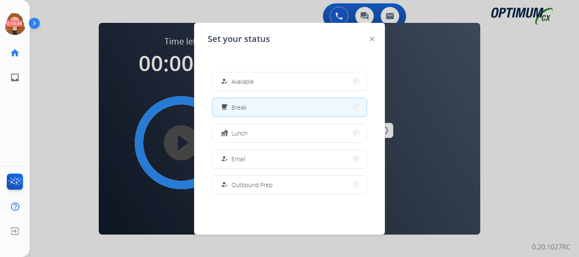
click at [251, 82] on span "Available" at bounding box center [242, 81] width 22 height 9
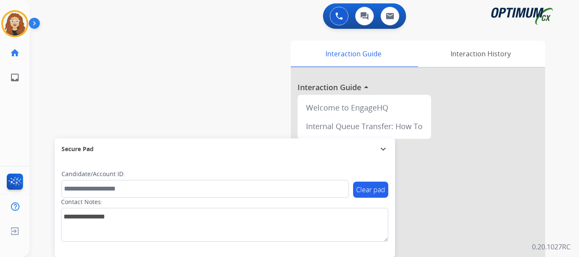
click at [52, 75] on div "swap_horiz Break voice bridge close_fullscreen Connect 3-Way Call merge_type Se…" at bounding box center [294, 207] width 529 height 353
click at [65, 103] on div "swap_horiz Break voice bridge close_fullscreen Connect 3-Way Call merge_type Se…" at bounding box center [294, 207] width 529 height 353
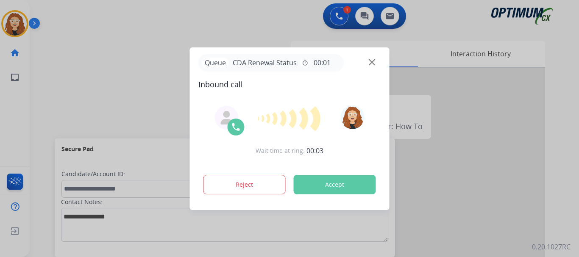
click at [49, 105] on div at bounding box center [289, 128] width 579 height 257
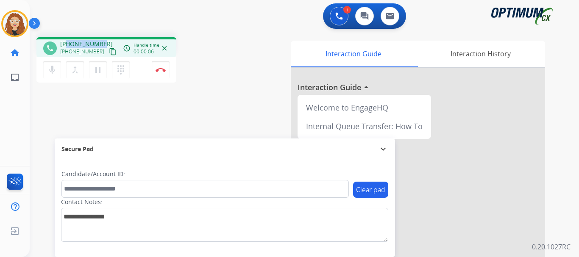
drag, startPoint x: 66, startPoint y: 45, endPoint x: 100, endPoint y: 42, distance: 34.5
click at [102, 42] on div "[PHONE_NUMBER] [PHONE_NUMBER] content_copy" at bounding box center [89, 48] width 58 height 17
click at [163, 72] on img at bounding box center [161, 70] width 10 height 4
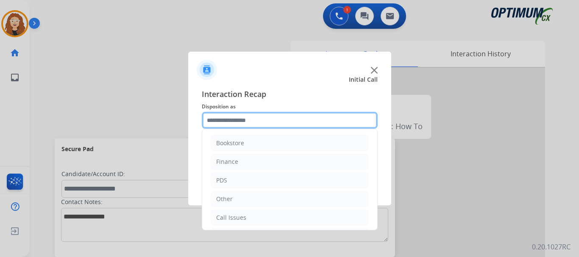
click at [228, 118] on input "text" at bounding box center [290, 120] width 176 height 17
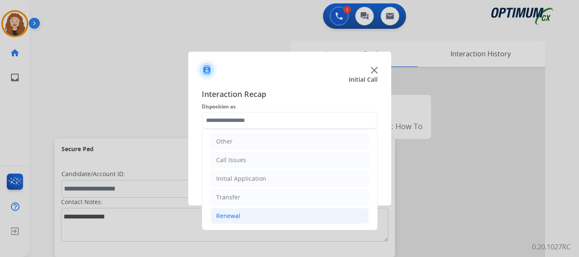
click at [227, 218] on div "Renewal" at bounding box center [228, 216] width 24 height 8
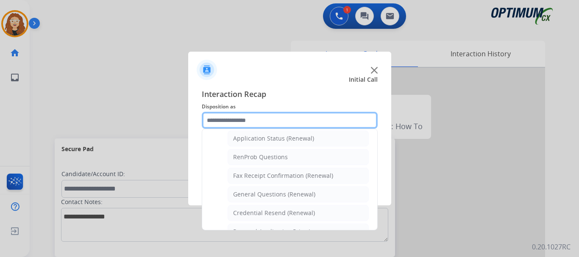
scroll to position [210, 0]
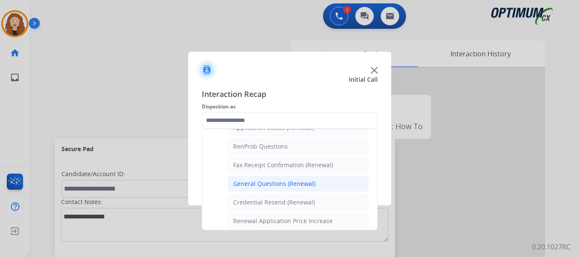
click at [282, 187] on div "General Questions (Renewal)" at bounding box center [274, 184] width 82 height 8
type input "**********"
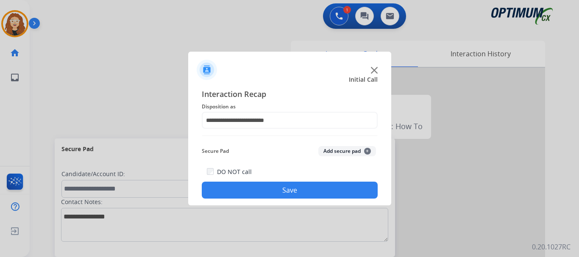
click at [279, 188] on button "Save" at bounding box center [290, 190] width 176 height 17
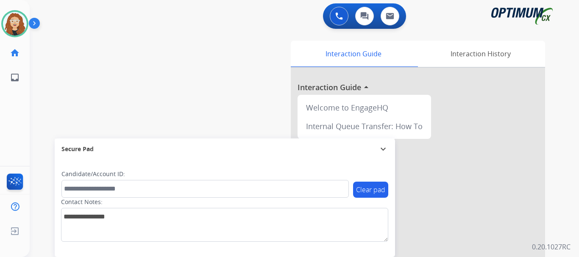
click at [62, 101] on div "swap_horiz Break voice bridge close_fullscreen Connect 3-Way Call merge_type Se…" at bounding box center [294, 207] width 529 height 353
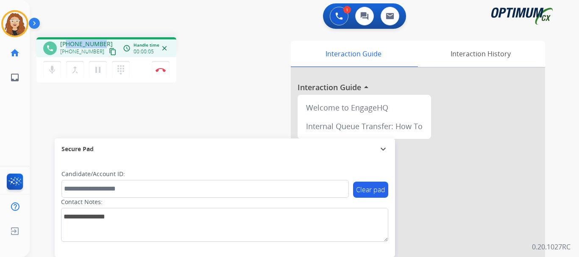
drag, startPoint x: 70, startPoint y: 44, endPoint x: 102, endPoint y: 44, distance: 32.2
click at [102, 44] on div "[PHONE_NUMBER] [PHONE_NUMBER] content_copy" at bounding box center [89, 48] width 58 height 17
click at [163, 72] on button "Disconnect" at bounding box center [161, 70] width 18 height 18
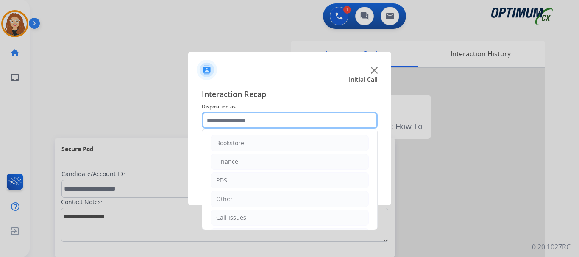
click at [240, 119] on input "text" at bounding box center [290, 120] width 176 height 17
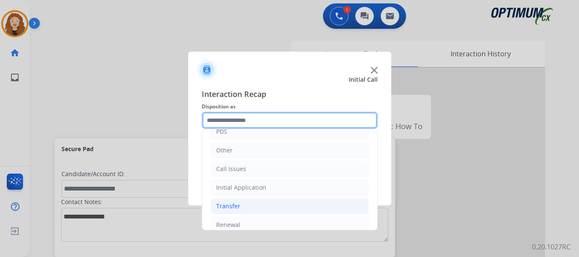
scroll to position [51, 0]
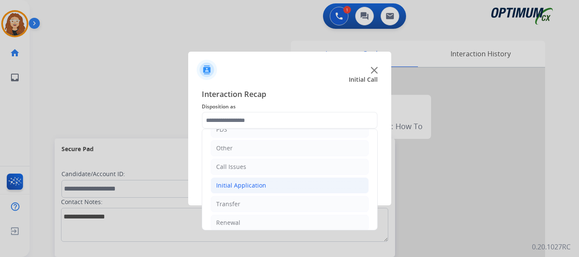
click at [255, 185] on div "Initial Application" at bounding box center [241, 185] width 50 height 8
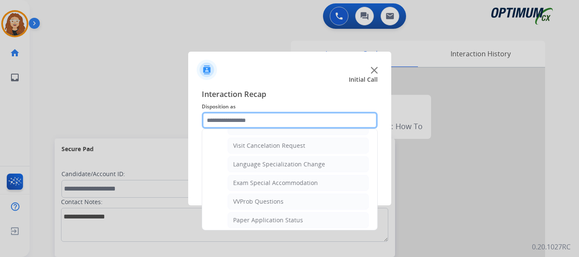
scroll to position [413, 0]
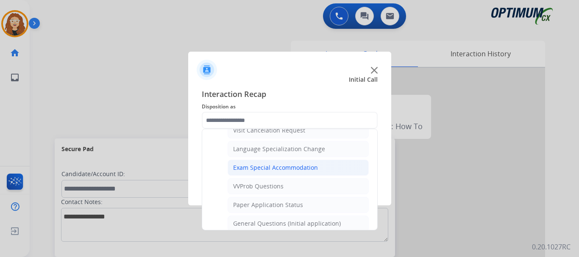
click at [284, 168] on div "Exam Special Accommodation" at bounding box center [275, 168] width 85 height 8
type input "**********"
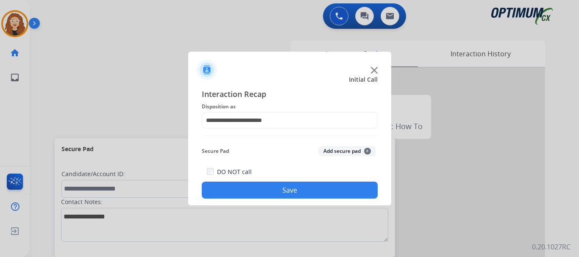
drag, startPoint x: 272, startPoint y: 188, endPoint x: 160, endPoint y: 9, distance: 211.0
click at [272, 186] on button "Save" at bounding box center [290, 190] width 176 height 17
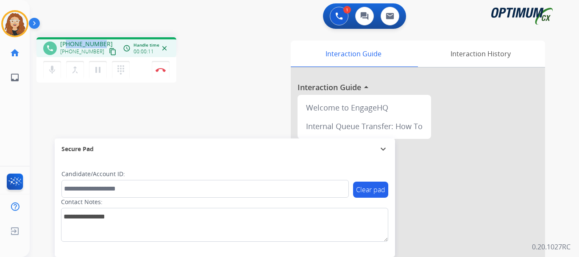
drag, startPoint x: 70, startPoint y: 42, endPoint x: 101, endPoint y: 42, distance: 31.4
click at [101, 42] on div "[PHONE_NUMBER] [PHONE_NUMBER] content_copy" at bounding box center [89, 48] width 58 height 17
click at [160, 70] on img at bounding box center [161, 70] width 10 height 4
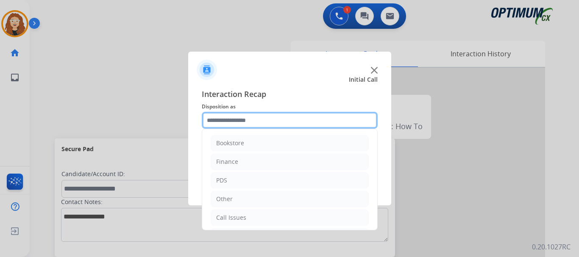
click at [234, 117] on input "text" at bounding box center [290, 120] width 176 height 17
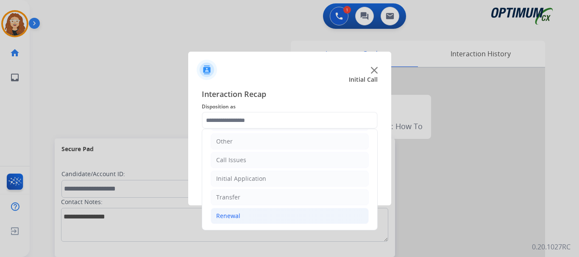
click at [252, 217] on li "Renewal" at bounding box center [290, 216] width 158 height 16
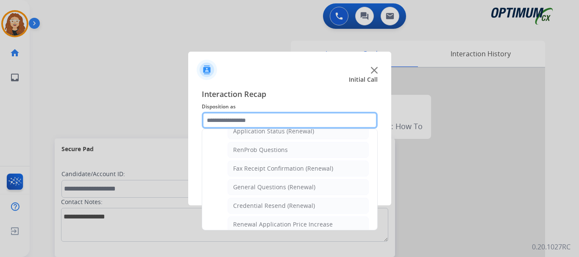
scroll to position [211, 0]
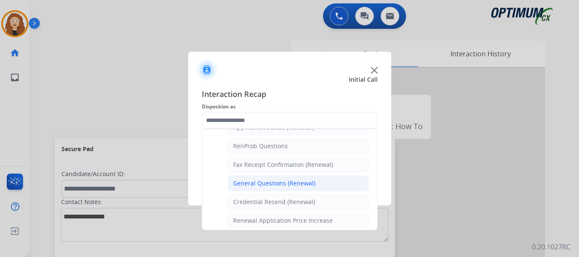
click at [283, 184] on div "General Questions (Renewal)" at bounding box center [274, 183] width 82 height 8
type input "**********"
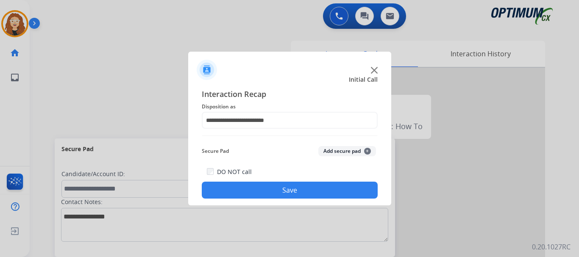
click at [275, 189] on button "Save" at bounding box center [290, 190] width 176 height 17
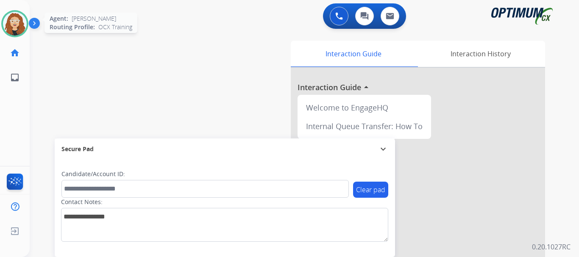
click at [15, 28] on img at bounding box center [15, 24] width 24 height 24
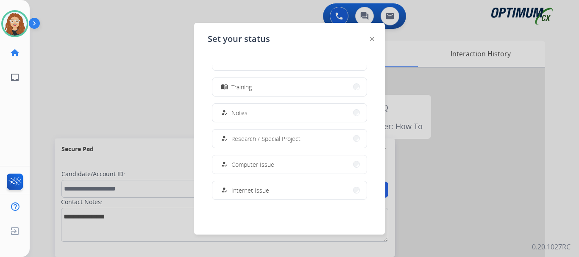
scroll to position [211, 0]
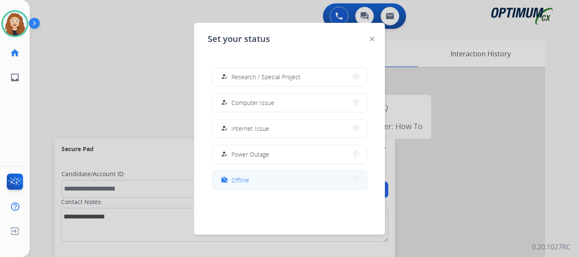
click at [237, 178] on span "Offline" at bounding box center [240, 180] width 18 height 9
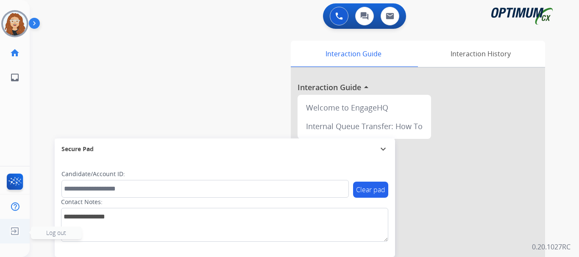
click at [14, 232] on img at bounding box center [14, 231] width 15 height 16
click at [41, 236] on span "Log out" at bounding box center [56, 233] width 51 height 13
